Goal: Task Accomplishment & Management: Manage account settings

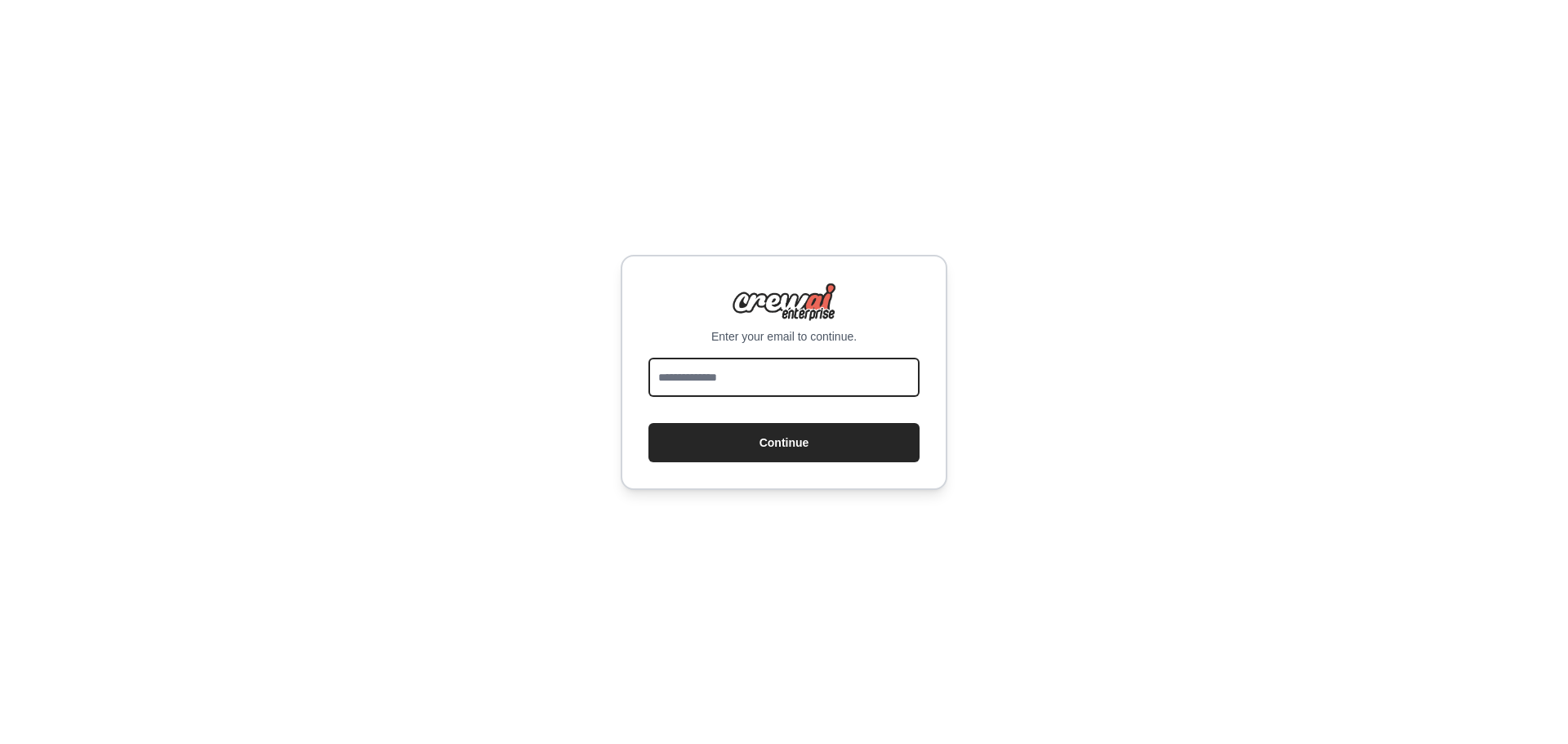
click at [773, 392] on input "email" at bounding box center [784, 377] width 271 height 40
type input "**********"
click at [649, 423] on button "Continue" at bounding box center [784, 443] width 271 height 40
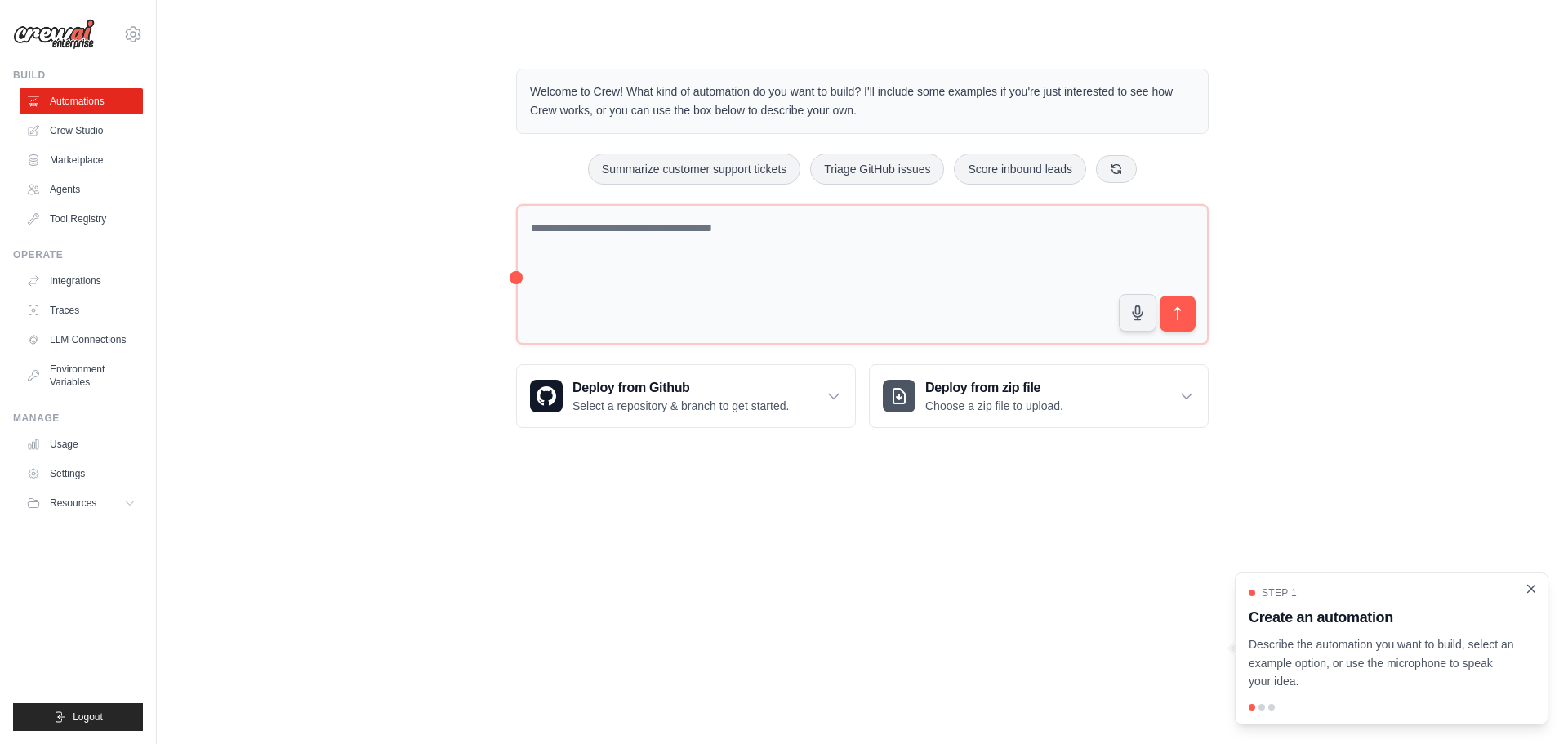
click at [1530, 585] on icon "Close walkthrough" at bounding box center [1531, 588] width 15 height 15
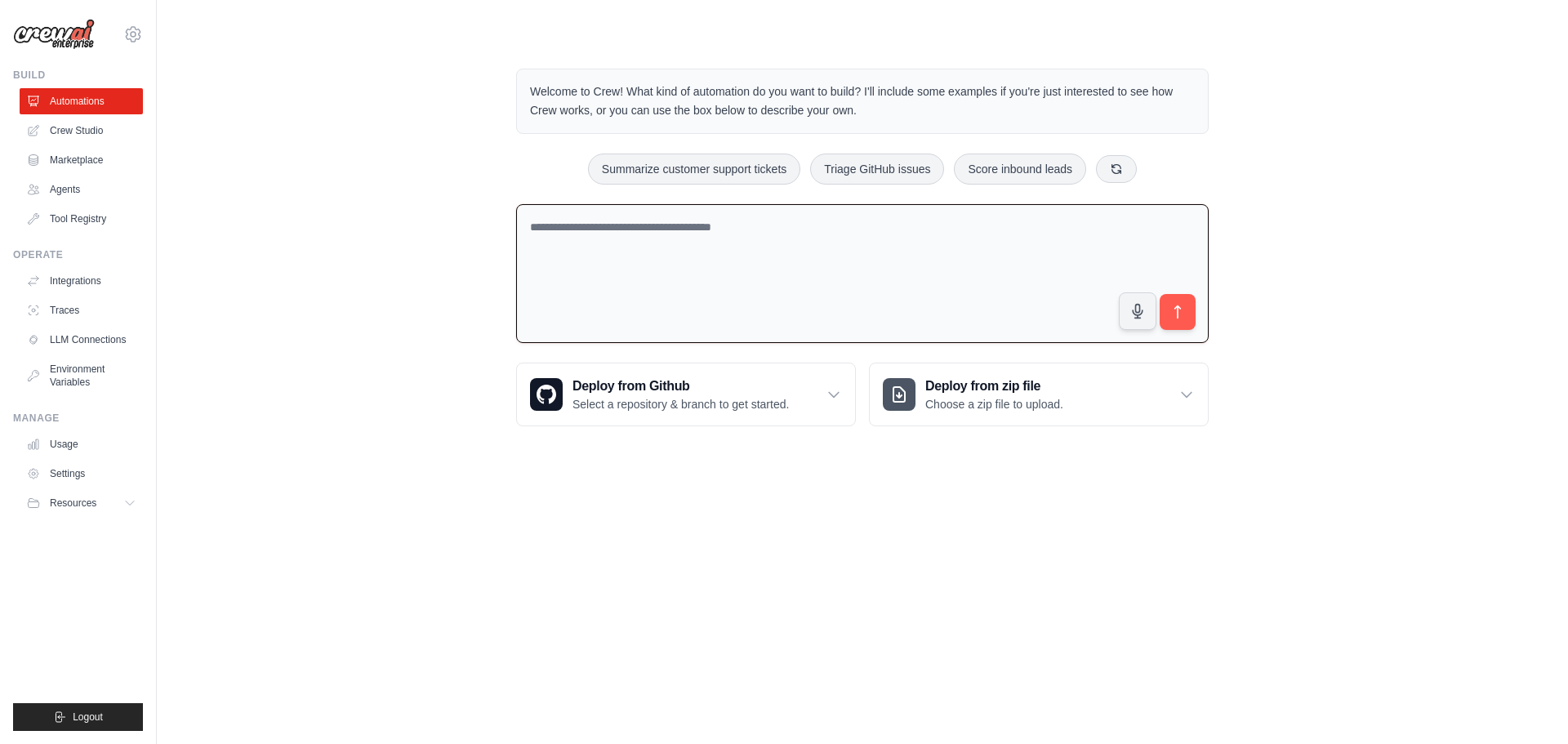
drag, startPoint x: 589, startPoint y: 233, endPoint x: 777, endPoint y: 240, distance: 188.1
click at [777, 240] on textarea at bounding box center [862, 274] width 693 height 140
click at [80, 139] on link "Crew Studio" at bounding box center [83, 131] width 123 height 26
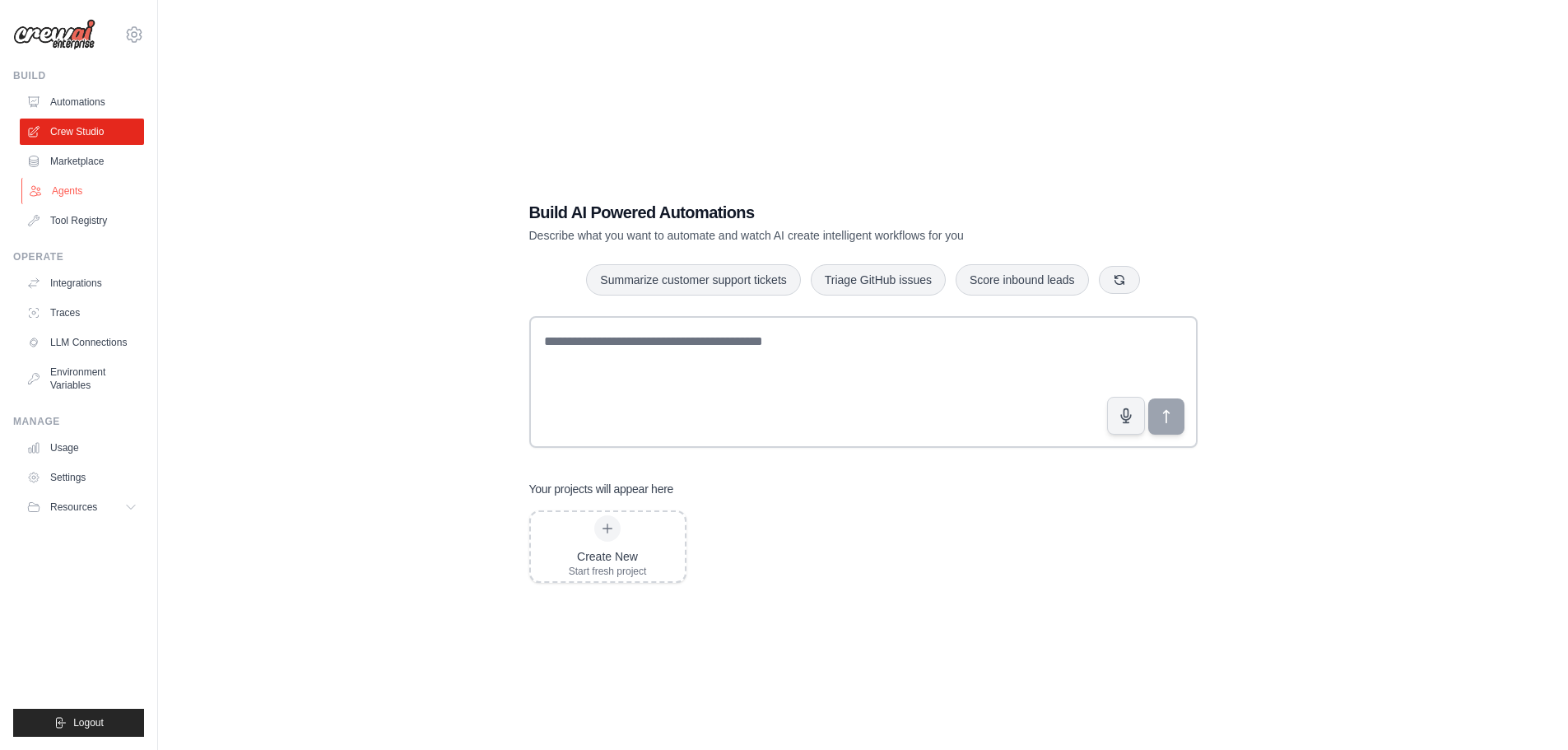
click at [62, 188] on link "Agents" at bounding box center [83, 191] width 124 height 26
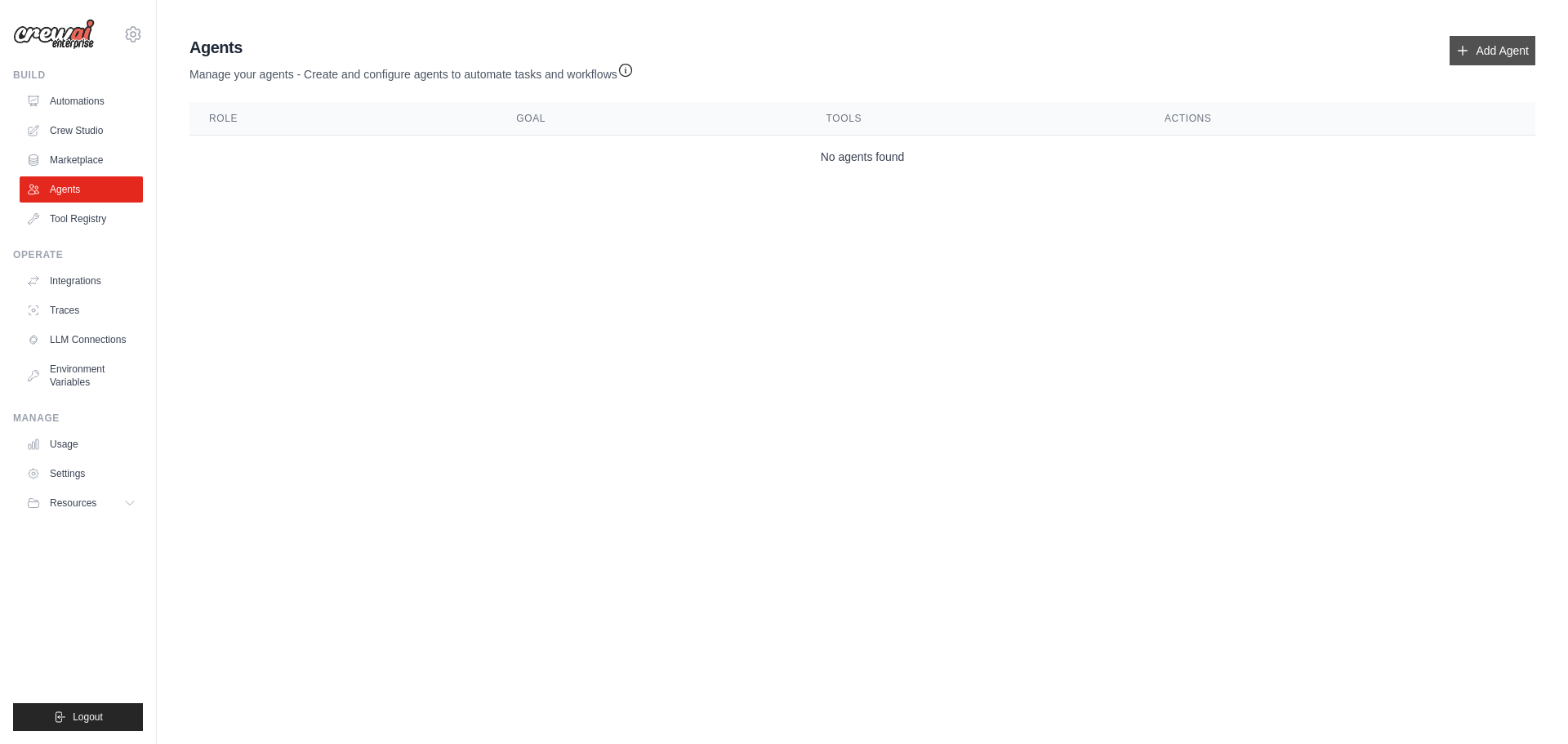
click at [1484, 55] on link "Add Agent" at bounding box center [1493, 51] width 86 height 29
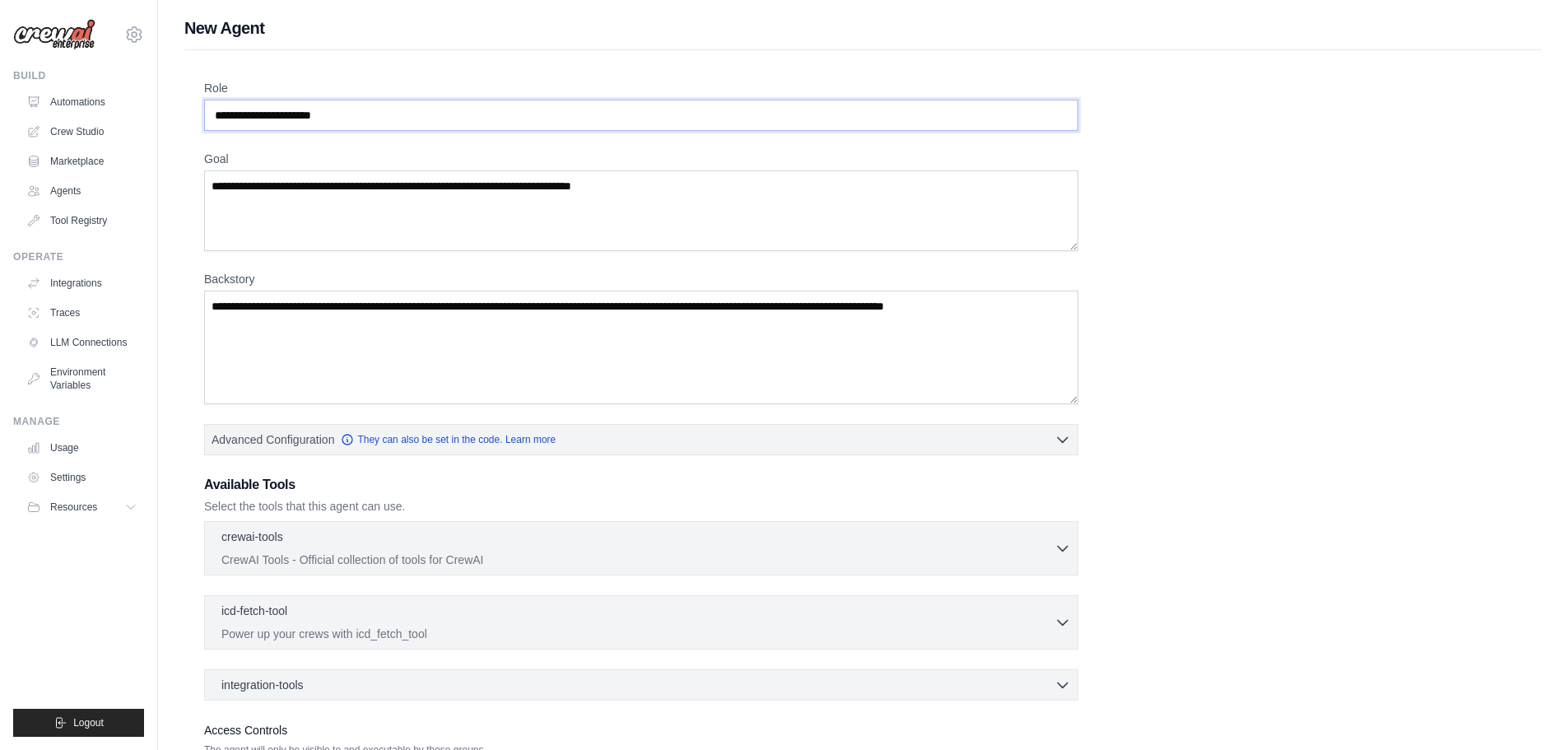
click at [267, 109] on input "Role" at bounding box center [641, 115] width 874 height 31
click at [267, 209] on textarea "Goal" at bounding box center [641, 210] width 874 height 81
click at [265, 314] on textarea "Backstory" at bounding box center [641, 347] width 874 height 114
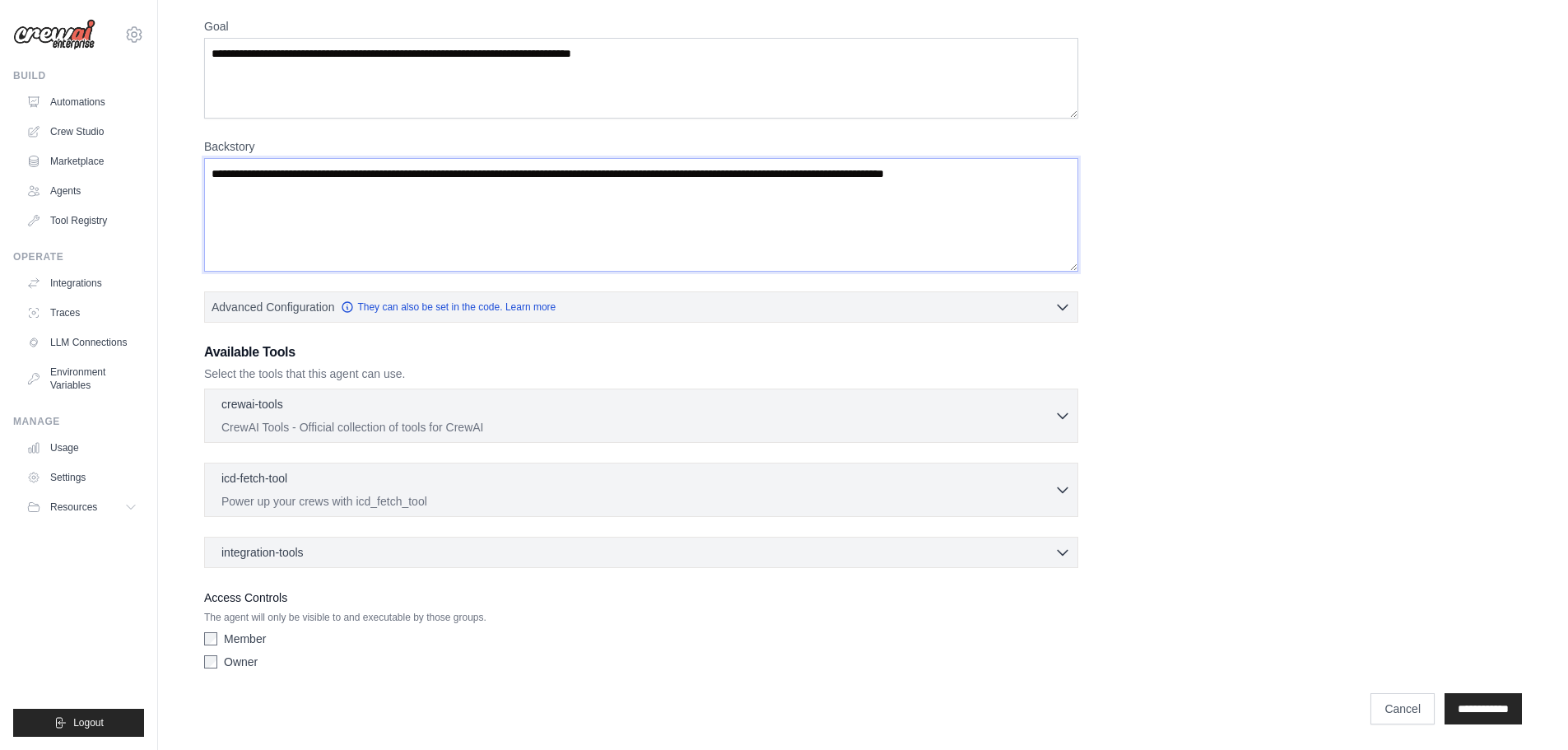
scroll to position [134, 0]
click at [332, 419] on p "CrewAI Tools - Official collection of tools for CrewAI" at bounding box center [637, 425] width 833 height 16
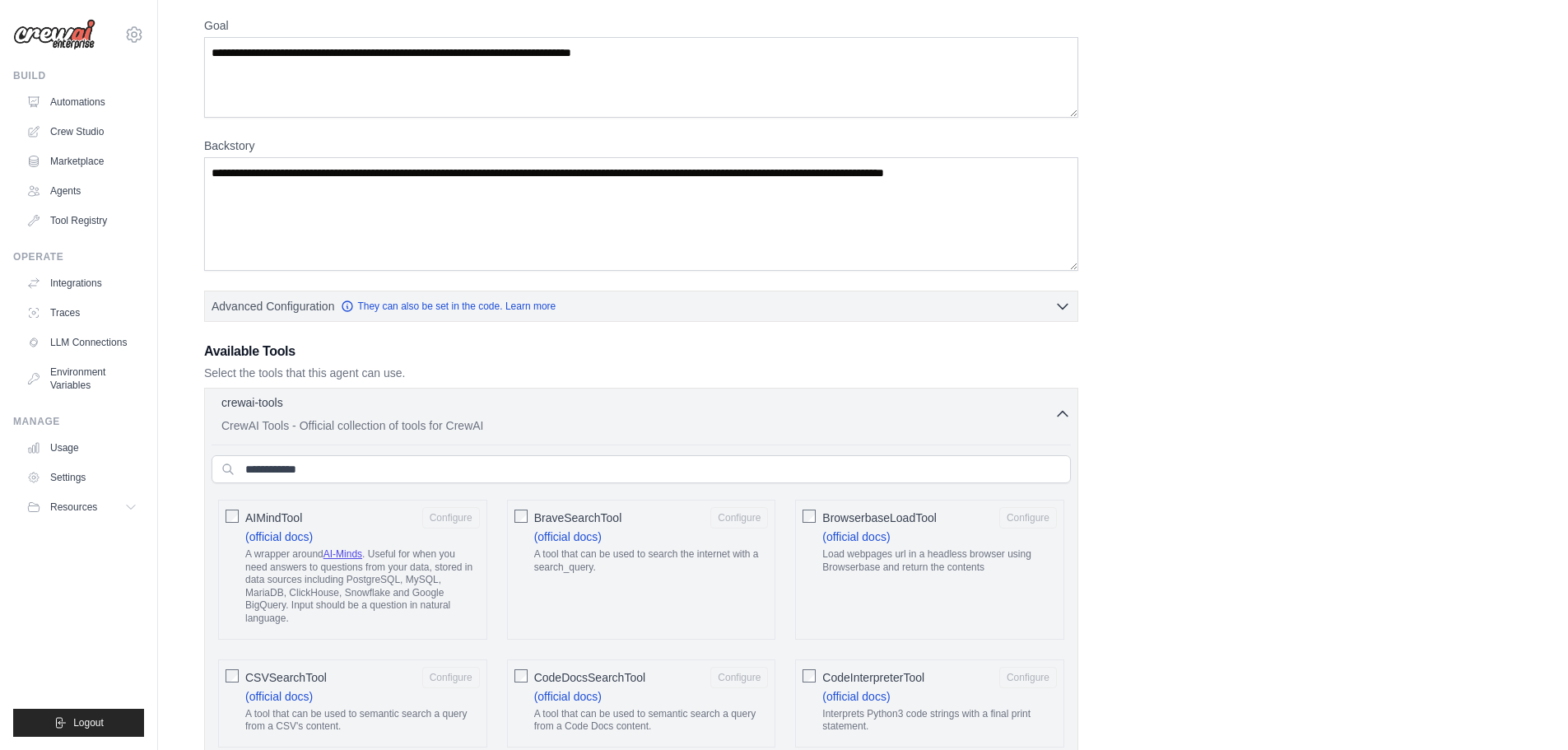
click at [458, 405] on div "crewai-tools 0 selected" at bounding box center [637, 404] width 833 height 20
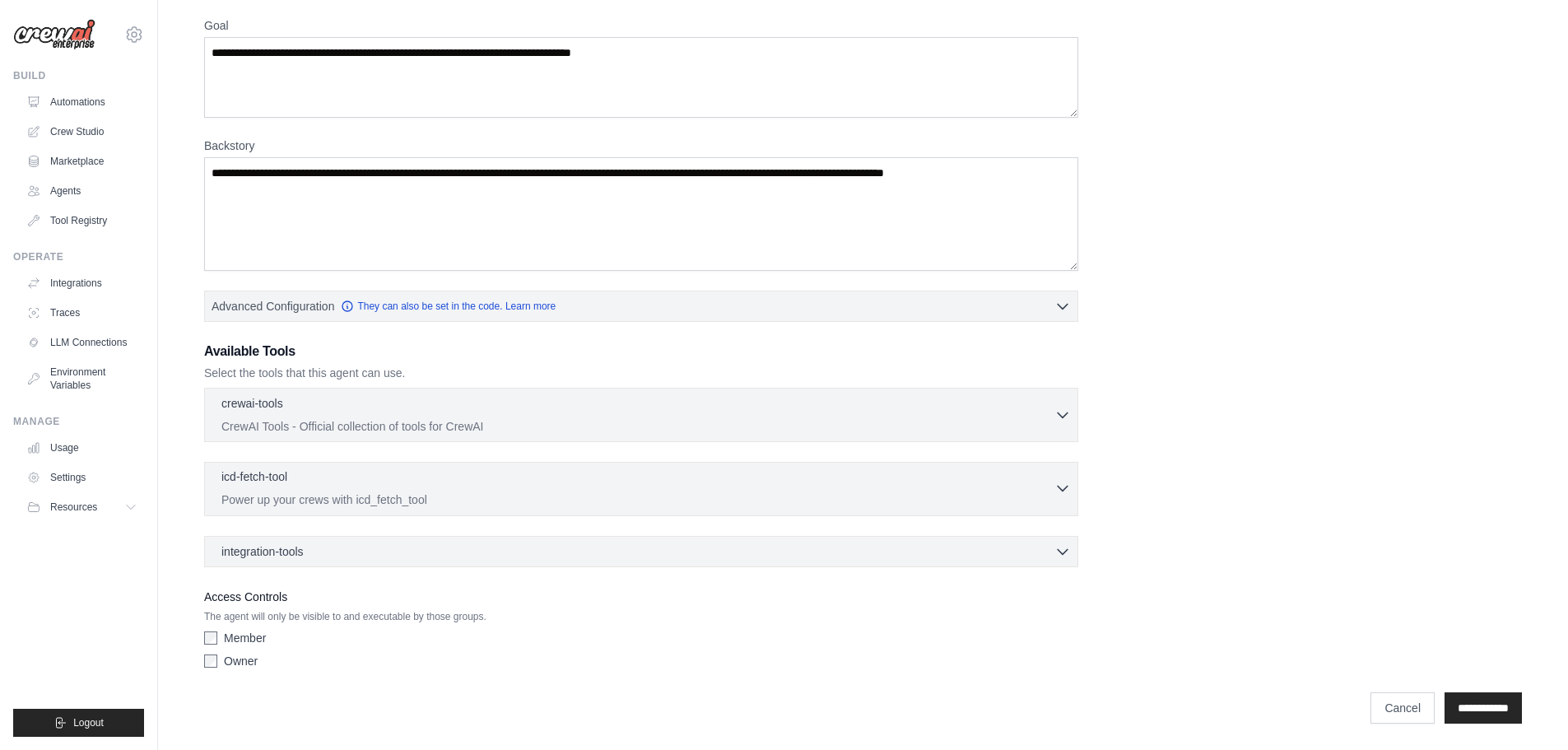
click at [372, 496] on p "Power up your crews with icd_fetch_tool" at bounding box center [637, 499] width 833 height 16
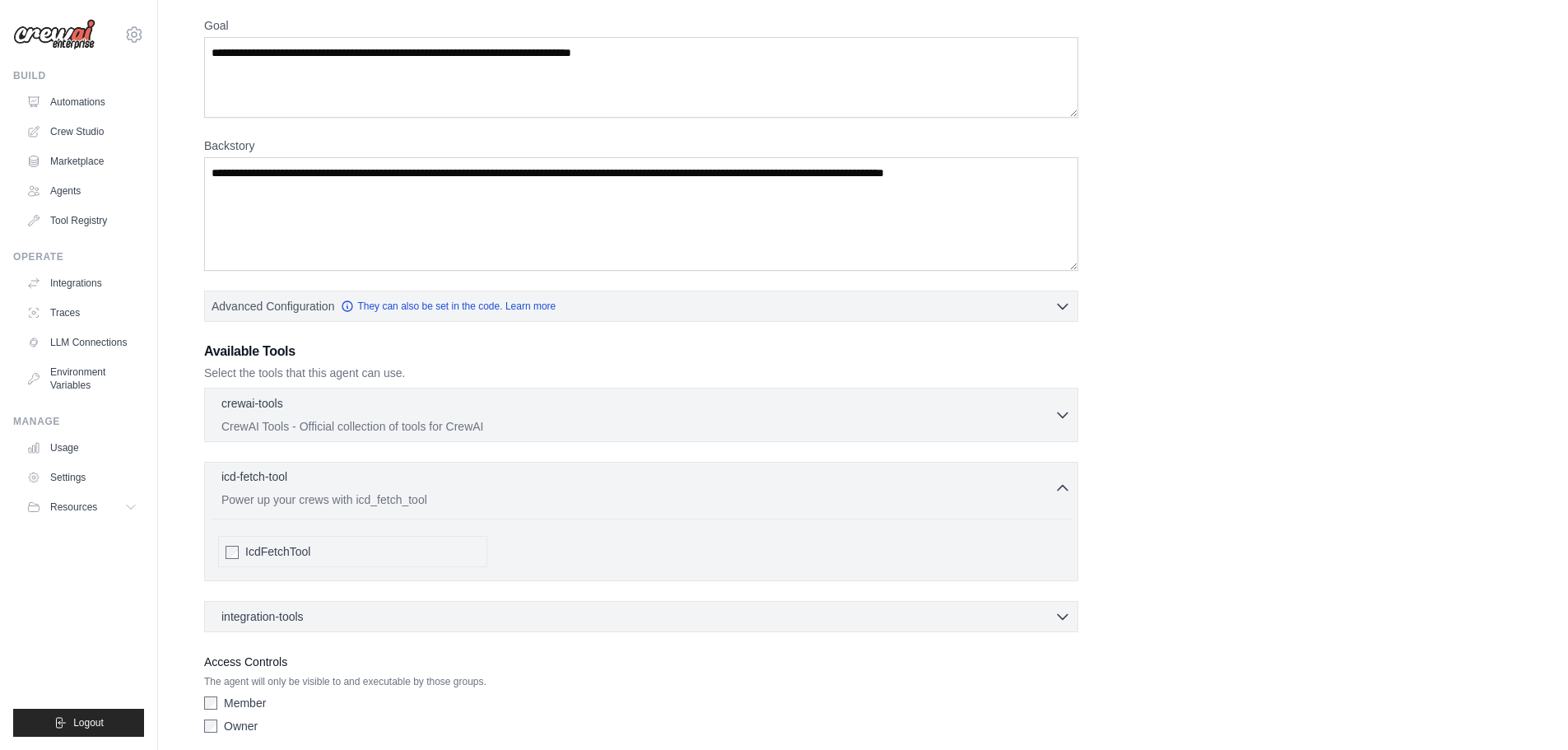
click at [372, 496] on p "Power up your crews with icd_fetch_tool" at bounding box center [637, 499] width 833 height 16
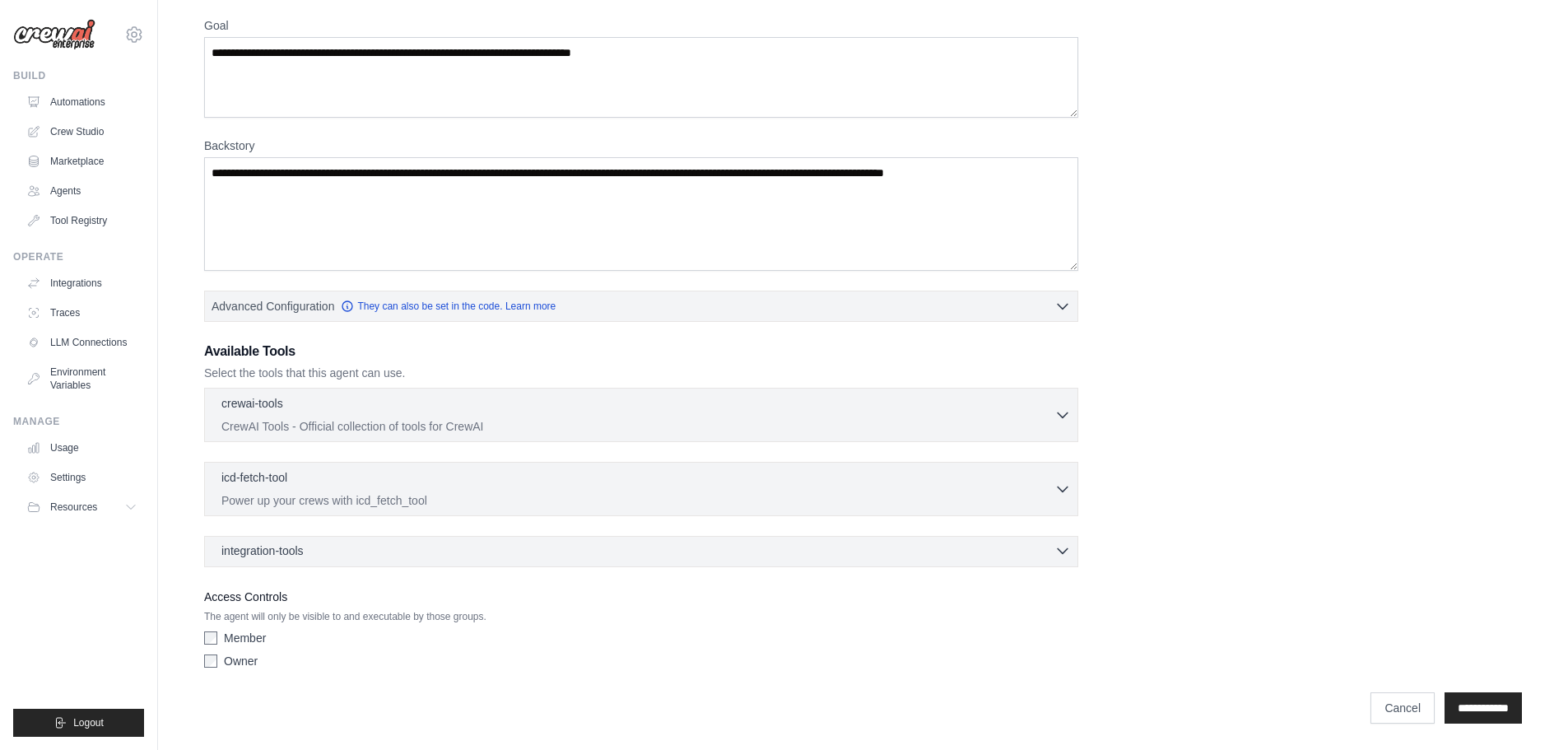
click at [340, 556] on div "integration-tools 0 selected" at bounding box center [646, 550] width 849 height 16
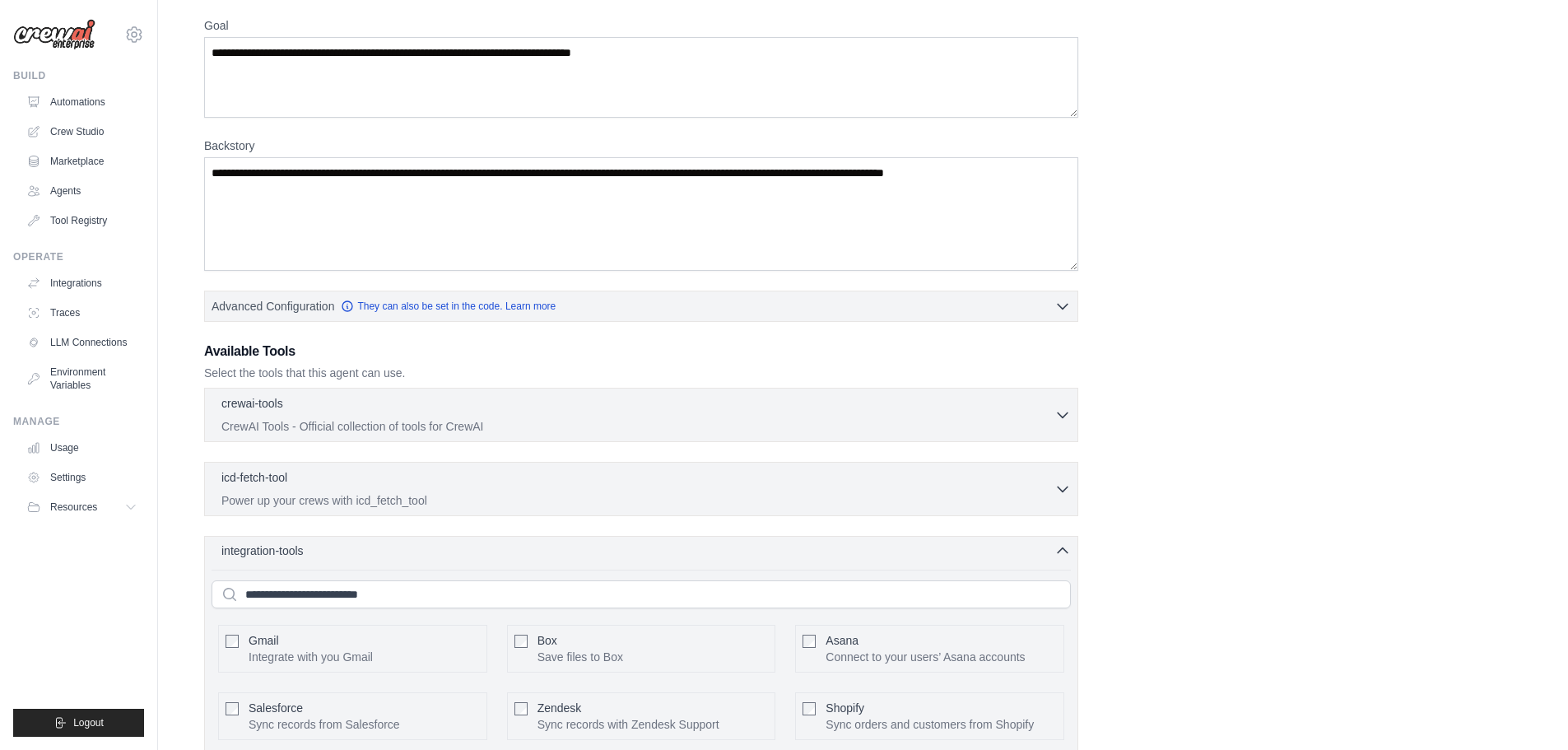
click at [340, 556] on div "integration-tools 0 selected" at bounding box center [646, 550] width 849 height 16
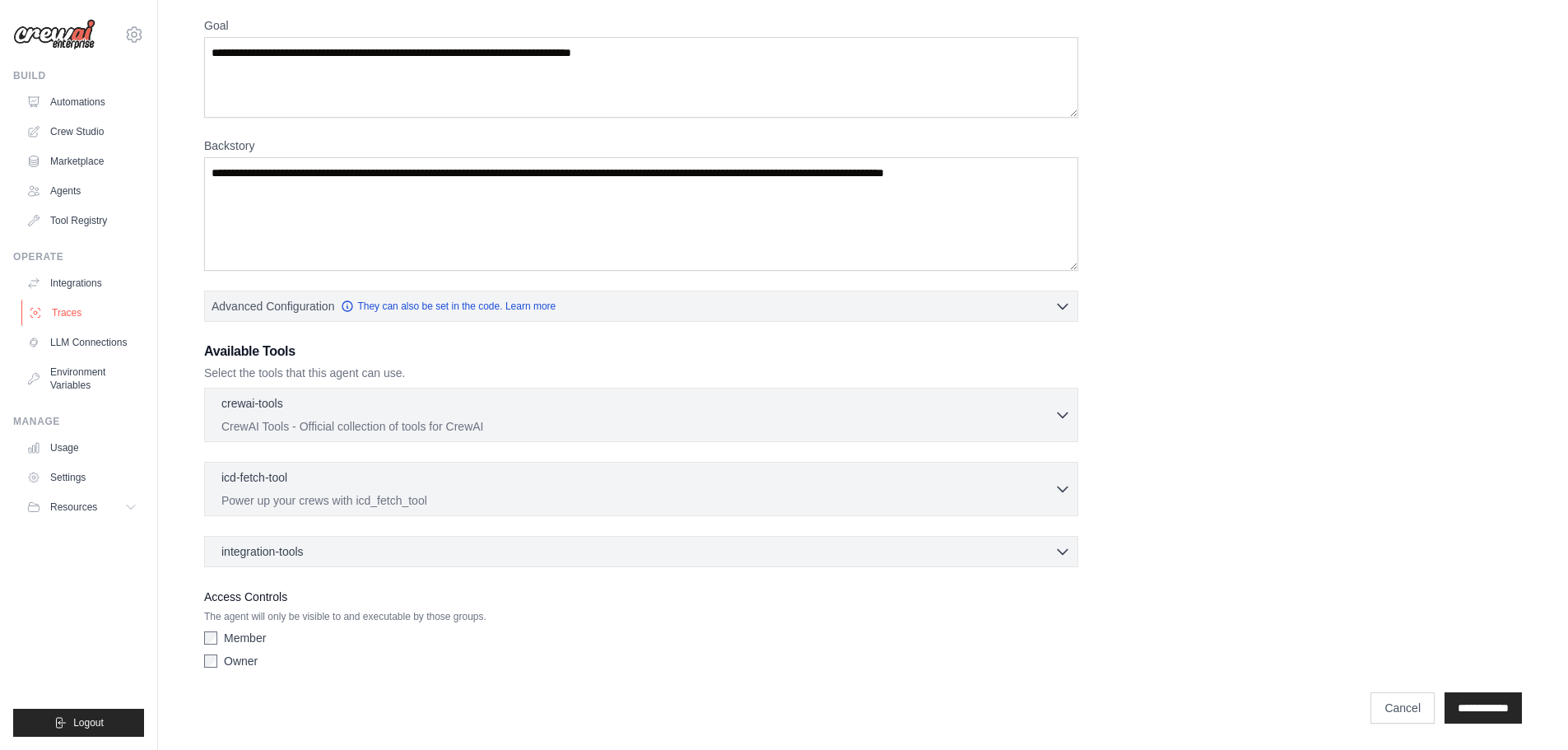
click at [71, 308] on link "Traces" at bounding box center [83, 312] width 124 height 26
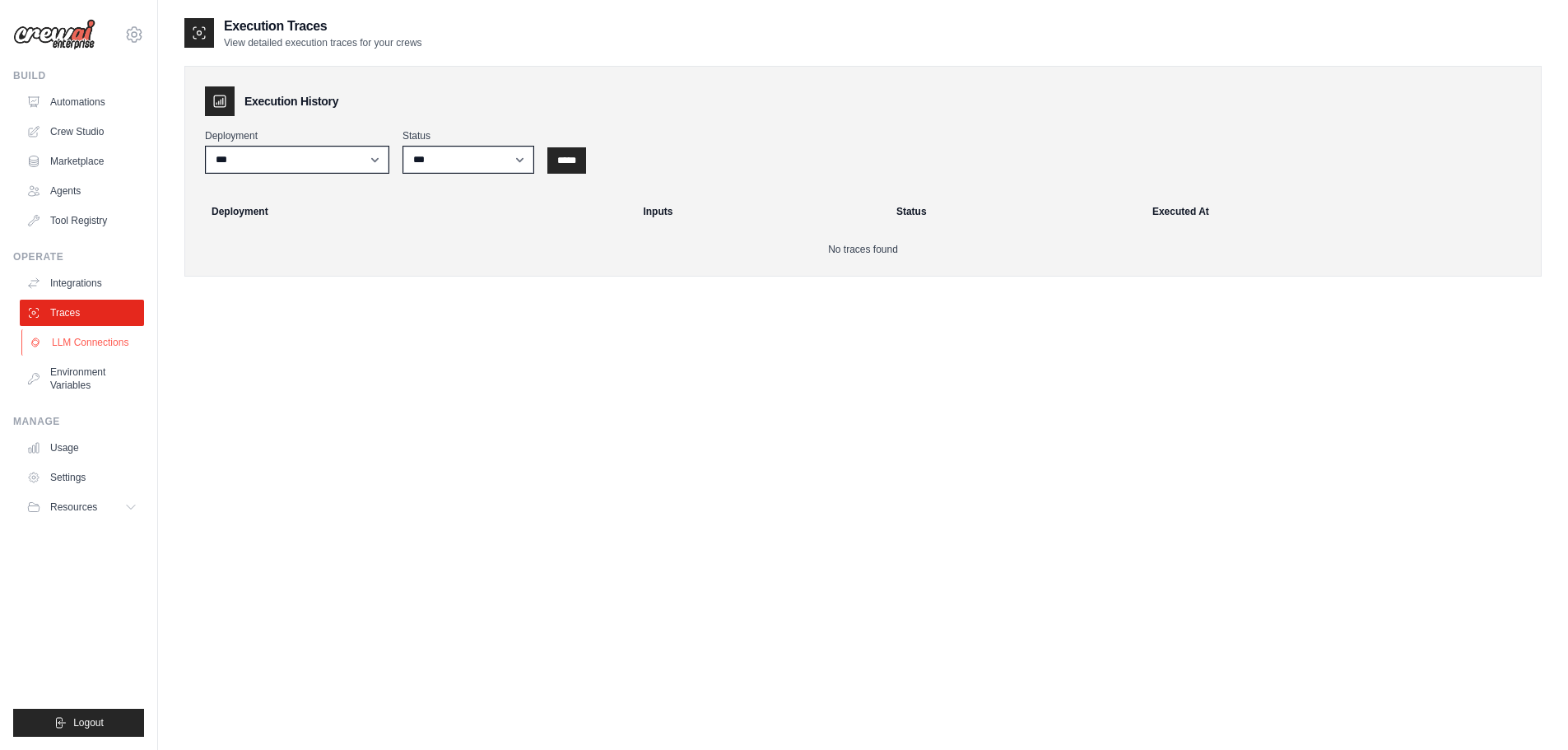
click at [60, 345] on link "LLM Connections" at bounding box center [83, 342] width 124 height 26
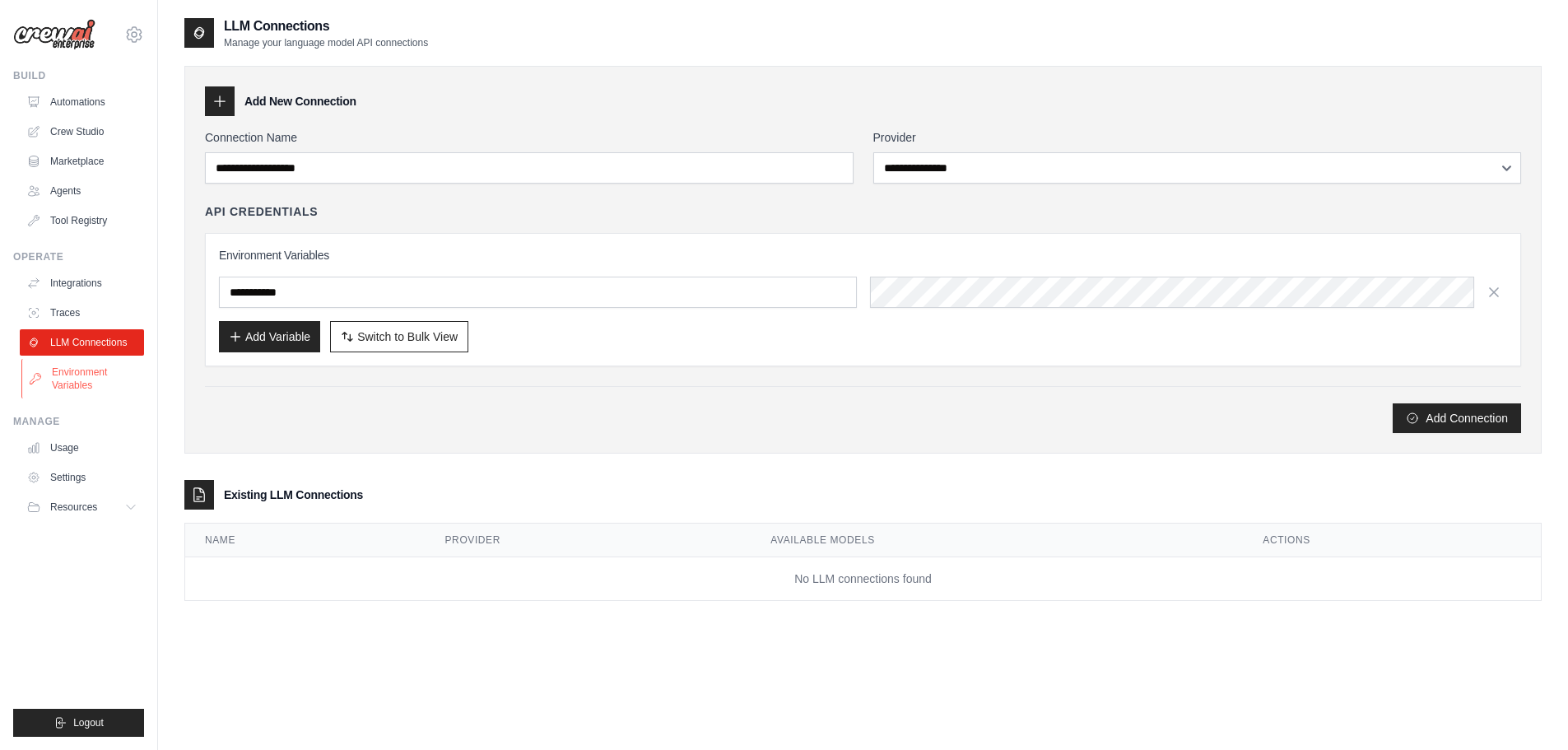
click at [71, 391] on link "Environment Variables" at bounding box center [83, 378] width 124 height 40
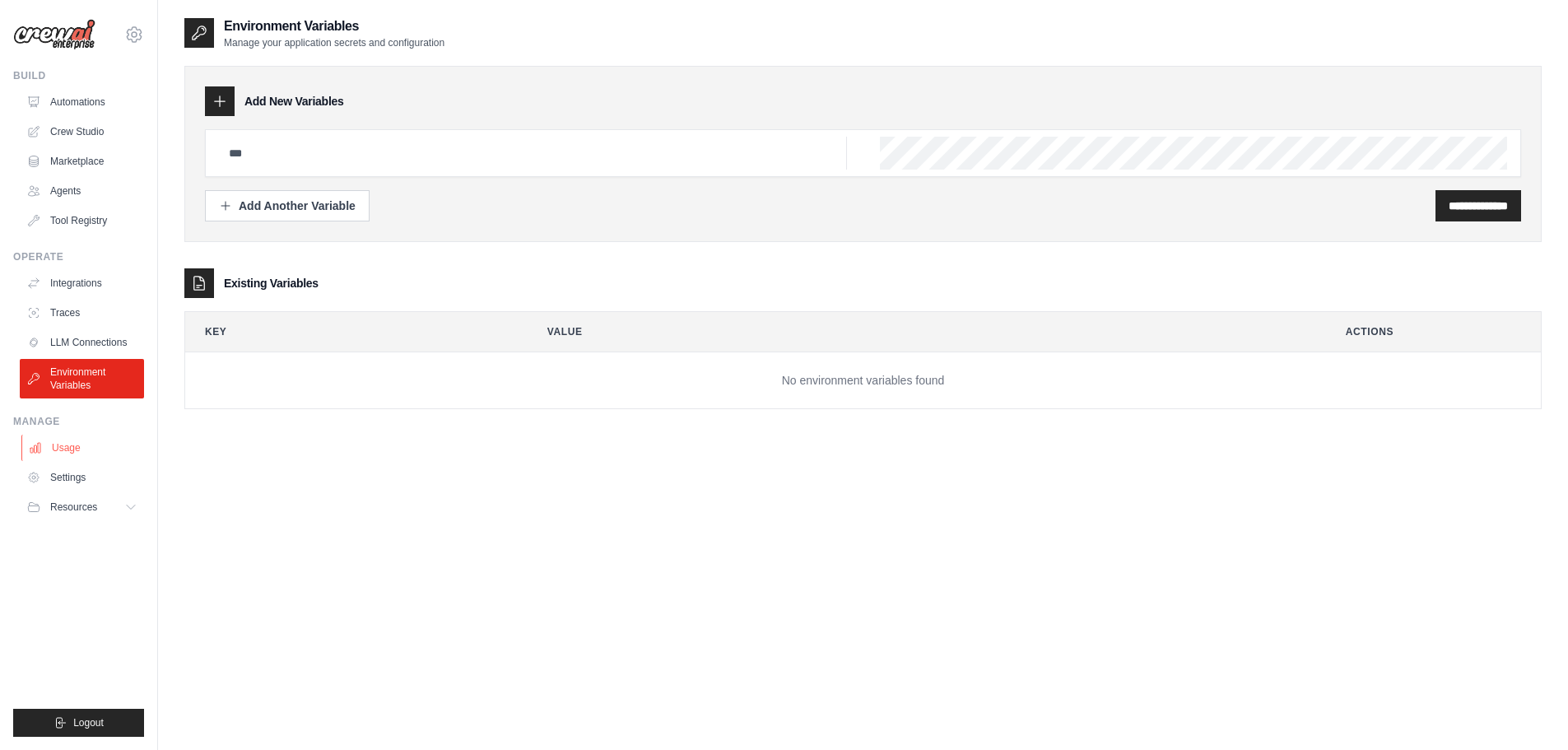
click at [77, 451] on link "Usage" at bounding box center [83, 448] width 124 height 26
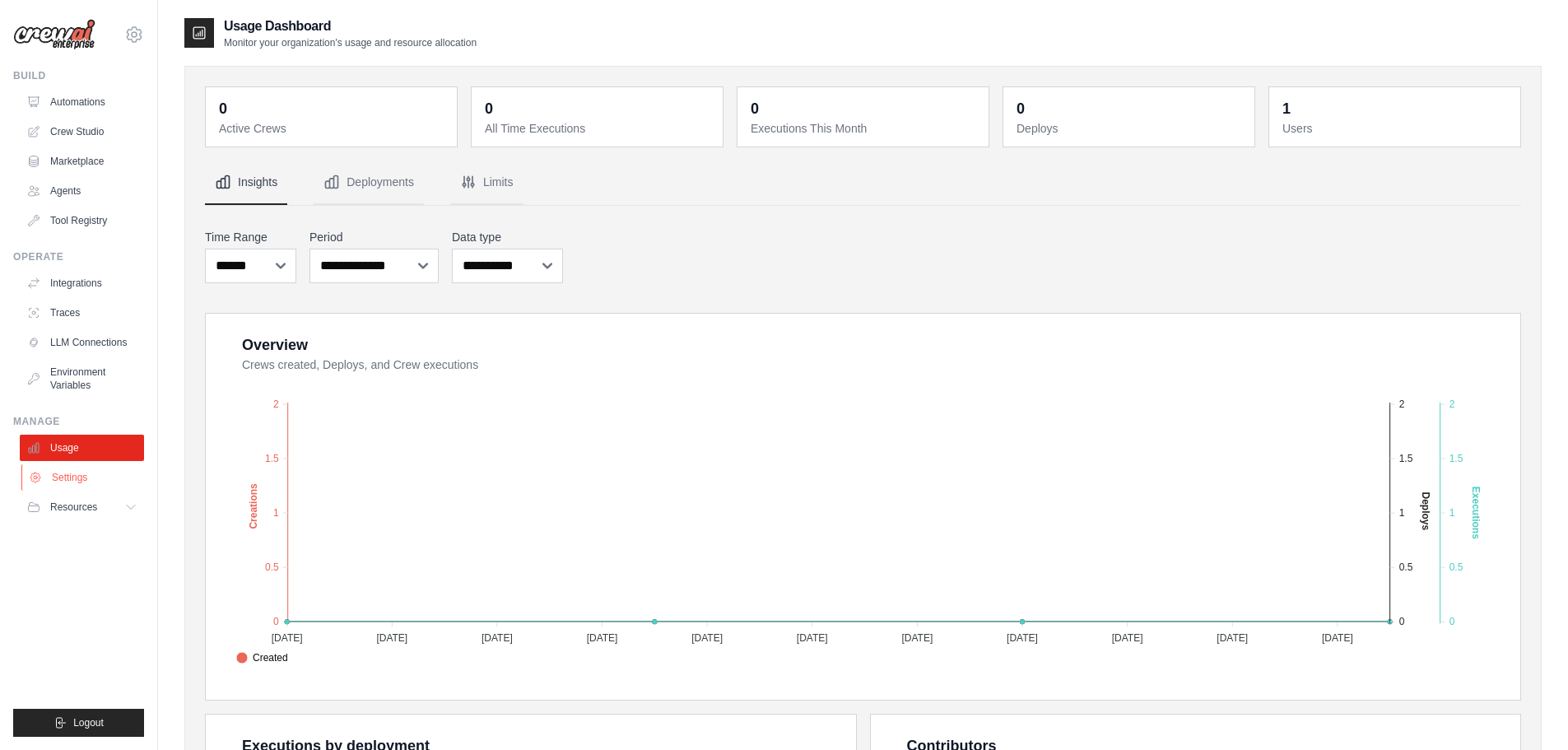
click at [61, 484] on link "Settings" at bounding box center [83, 477] width 124 height 26
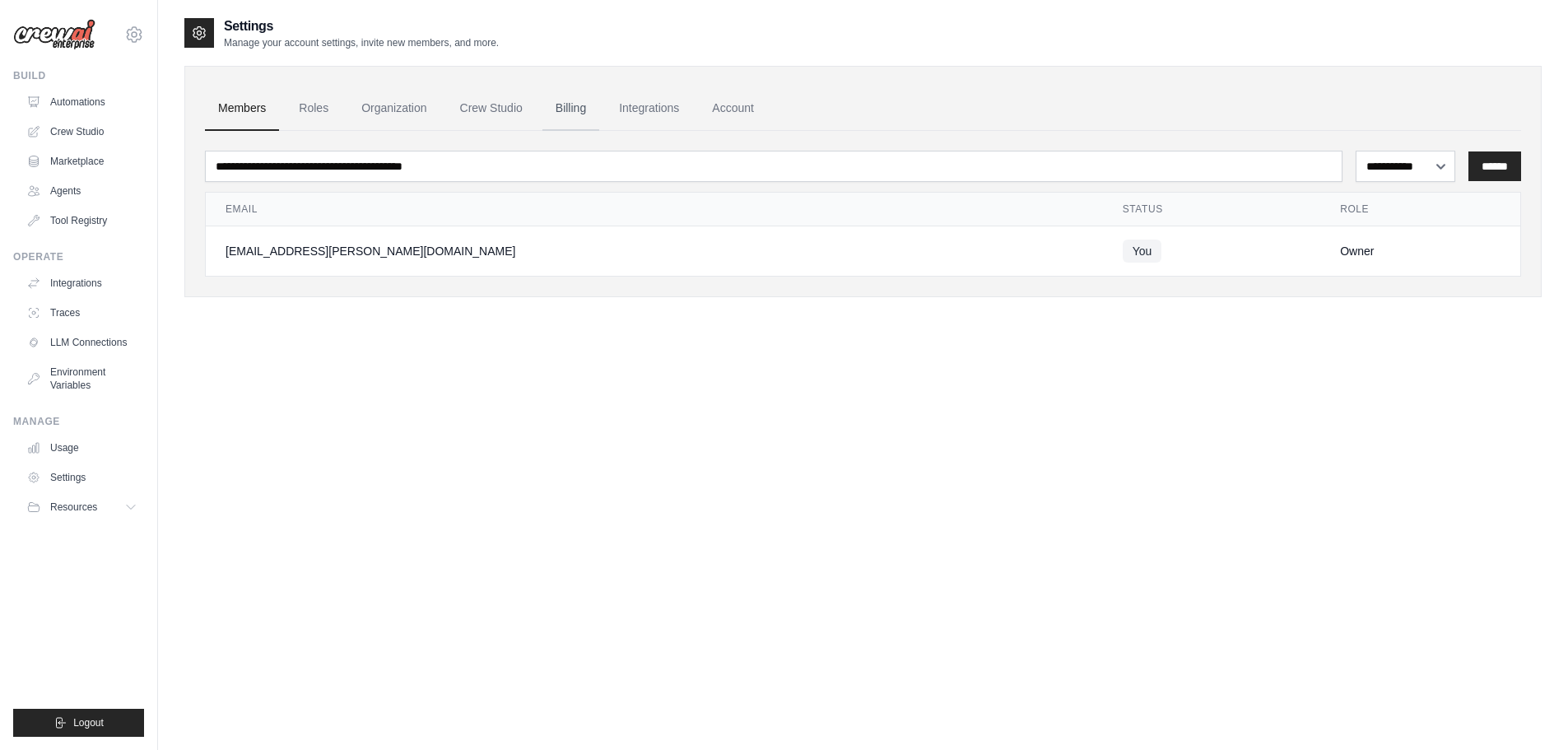
click at [574, 102] on link "Billing" at bounding box center [570, 109] width 56 height 44
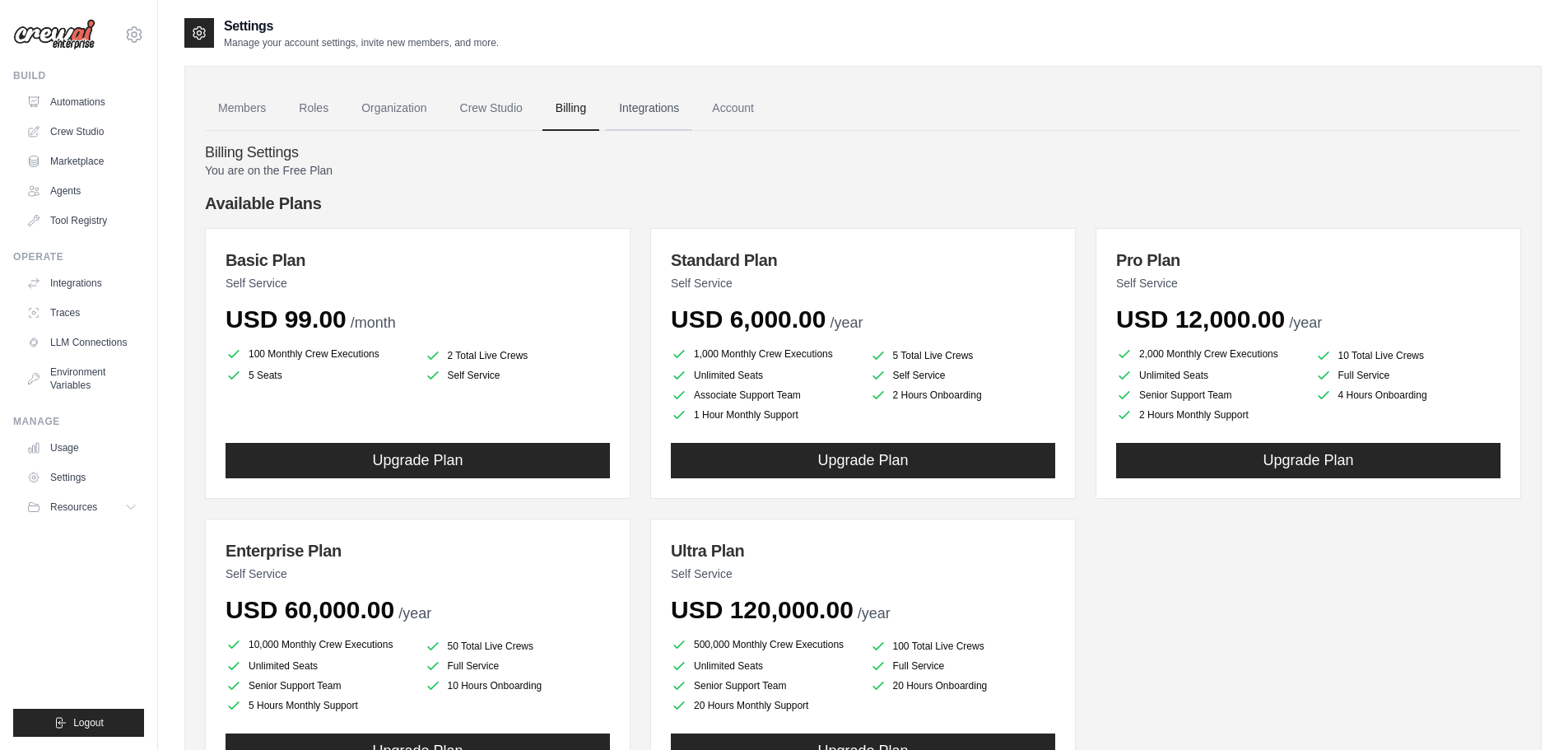
click at [654, 108] on link "Integrations" at bounding box center [649, 109] width 87 height 44
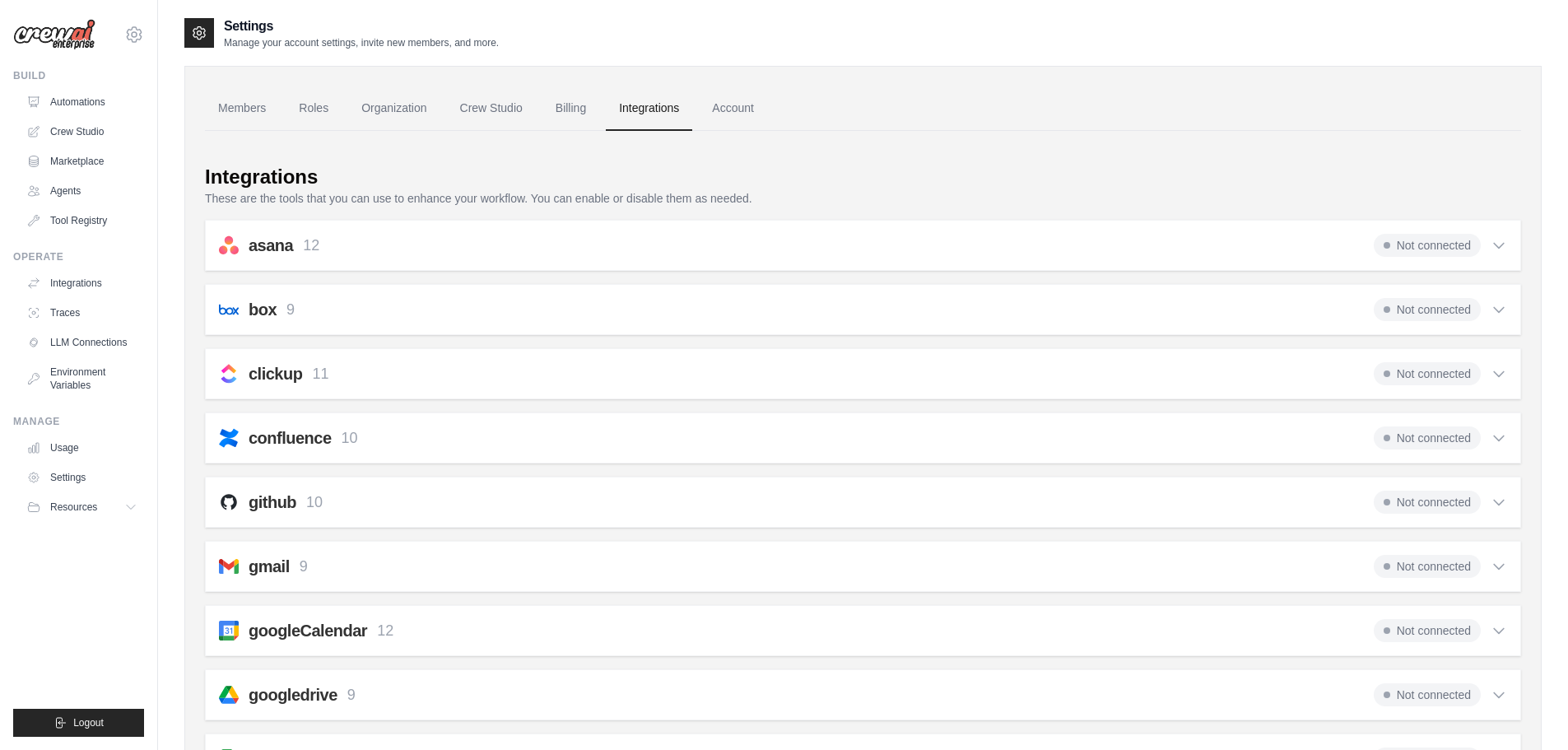
click at [606, 236] on div "asana 12 Not connected" at bounding box center [863, 245] width 1288 height 23
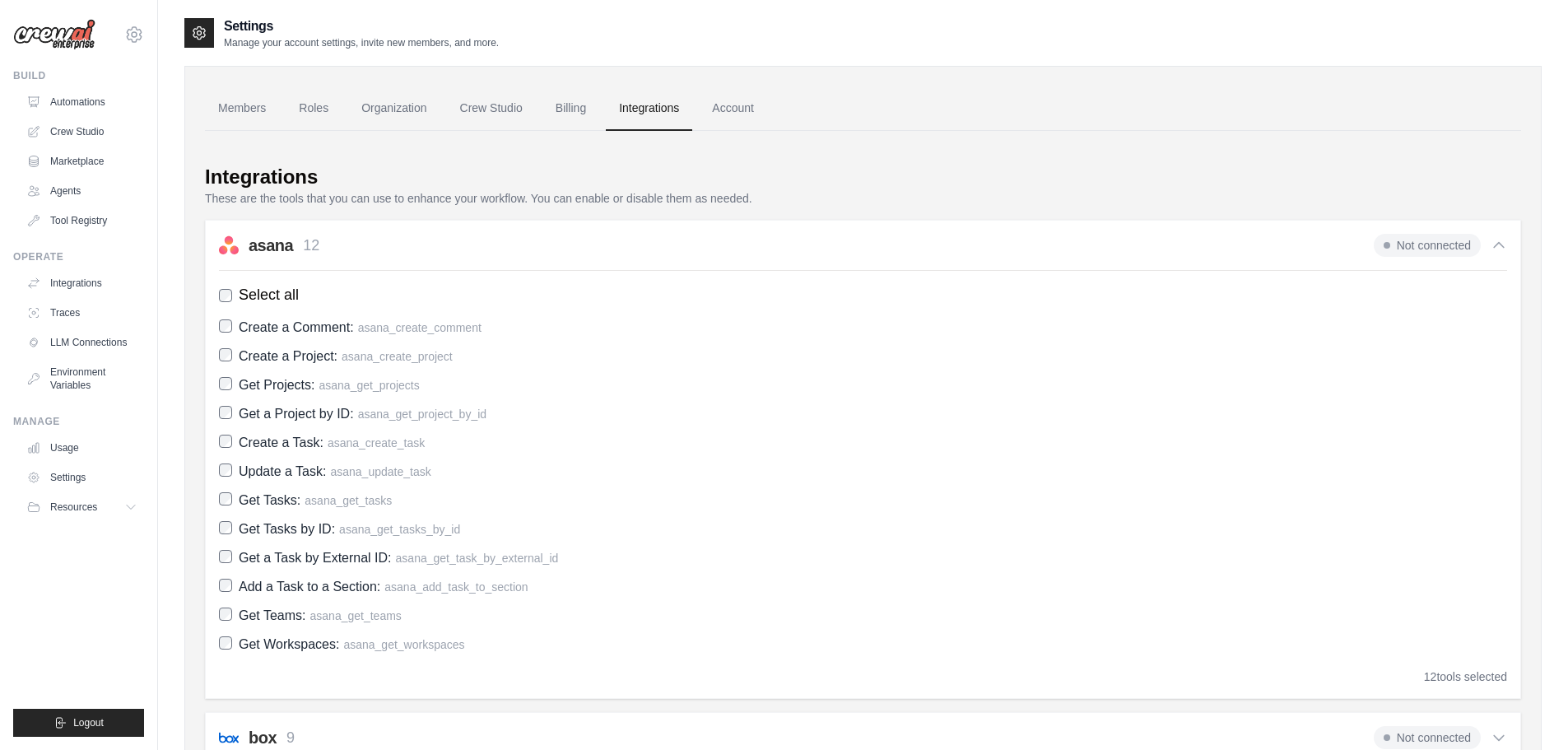
click at [606, 236] on div "asana 12 Not connected" at bounding box center [863, 245] width 1288 height 23
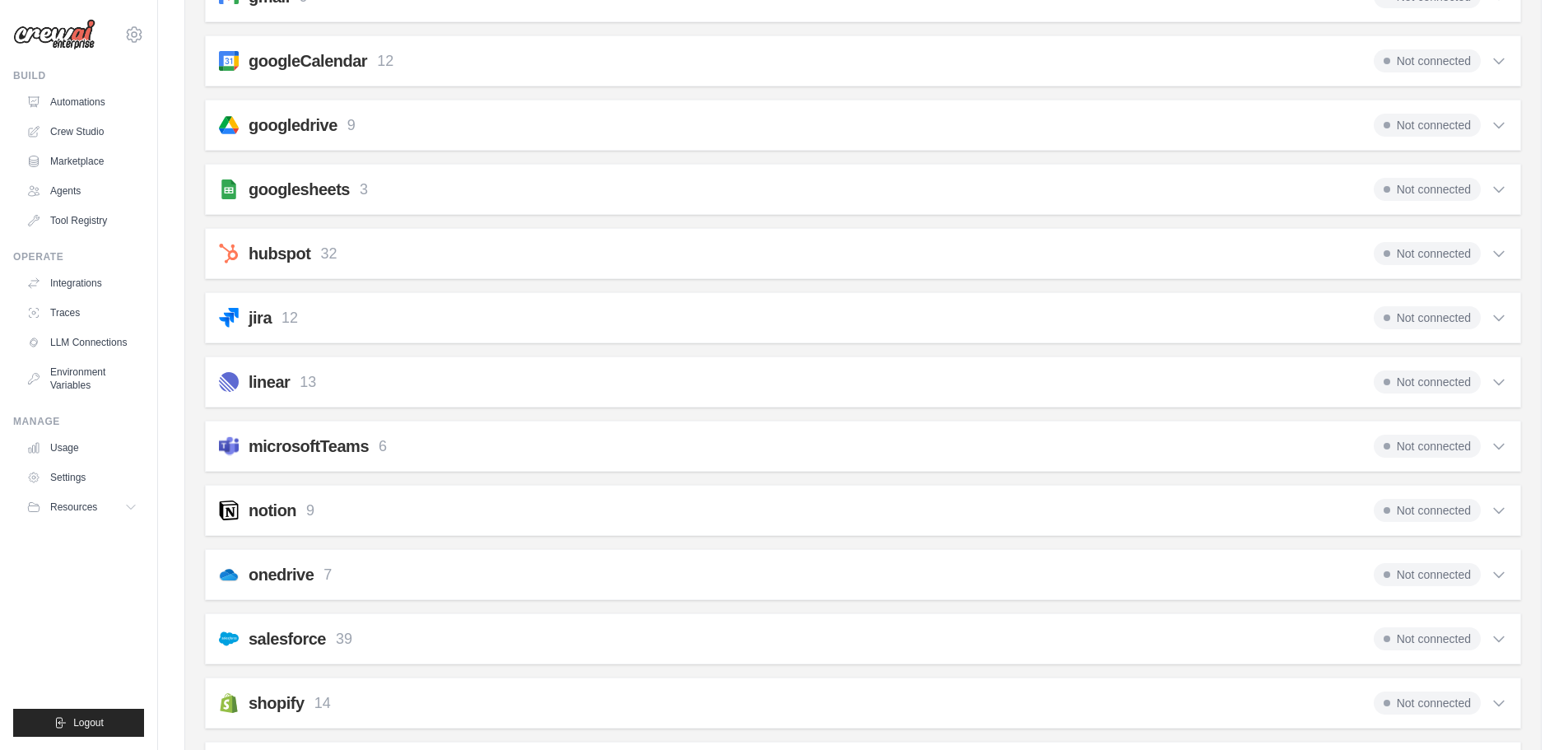
scroll to position [576, 0]
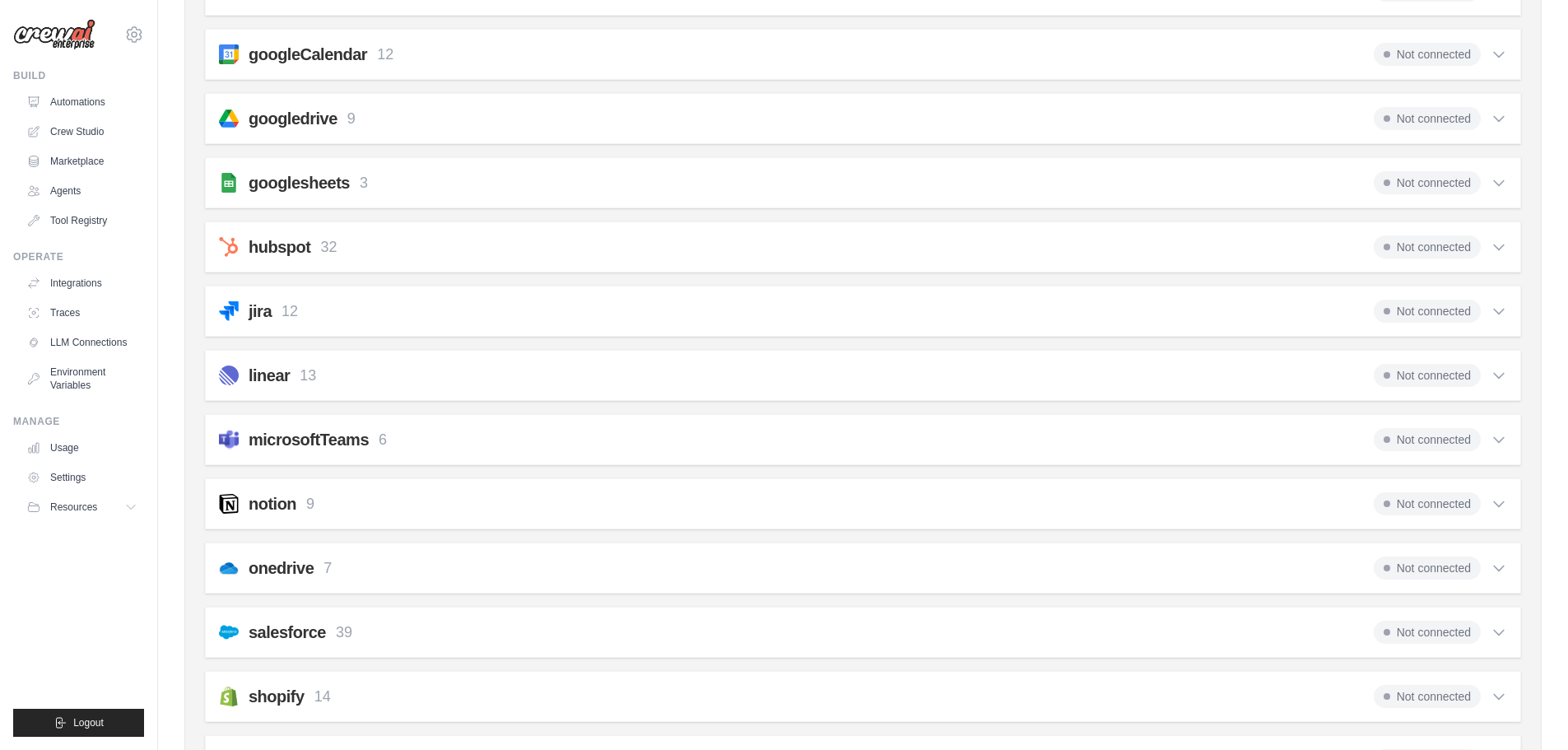
click at [516, 455] on div "microsoftTeams 6 Not connected Select all Send a Message in a Channel: teams_se…" at bounding box center [863, 439] width 1316 height 51
click at [516, 445] on div "microsoftTeams 6 Not connected" at bounding box center [863, 439] width 1288 height 23
